Goal: Navigation & Orientation: Find specific page/section

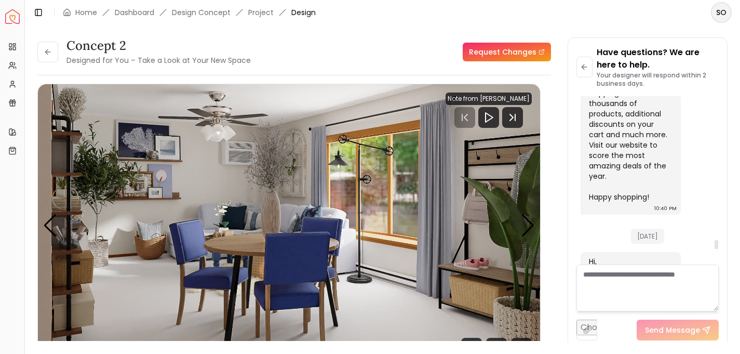
scroll to position [3421, 0]
click at [133, 12] on link "Dashboard" at bounding box center [134, 12] width 39 height 10
